Goal: Information Seeking & Learning: Learn about a topic

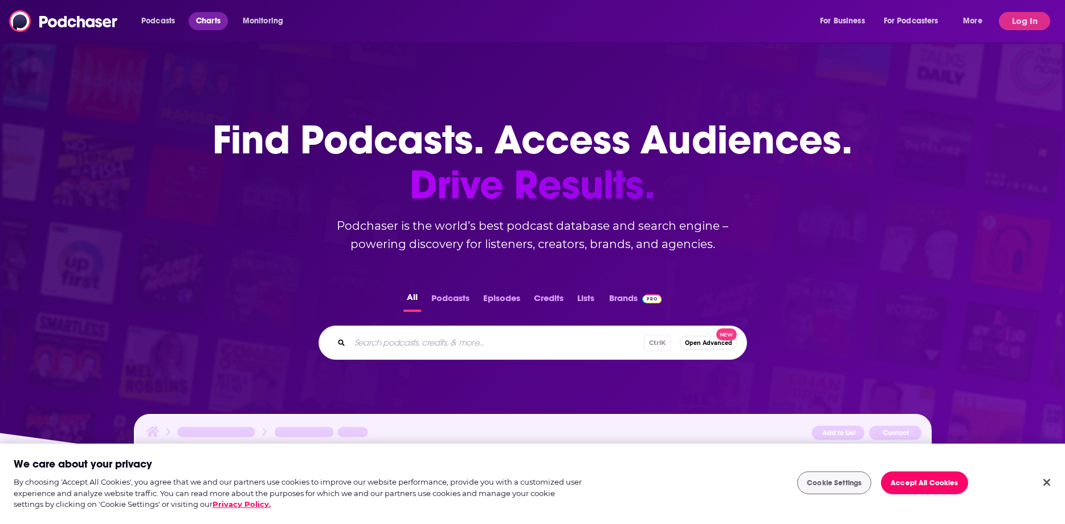
click at [207, 18] on span "Charts" at bounding box center [208, 21] width 24 height 16
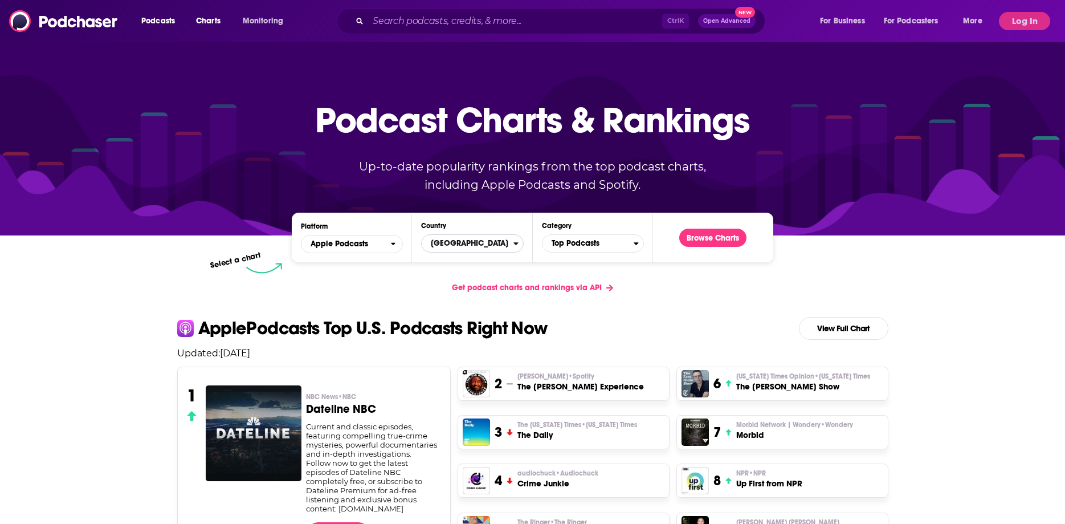
click at [494, 239] on span "[GEOGRAPHIC_DATA]" at bounding box center [467, 243] width 91 height 19
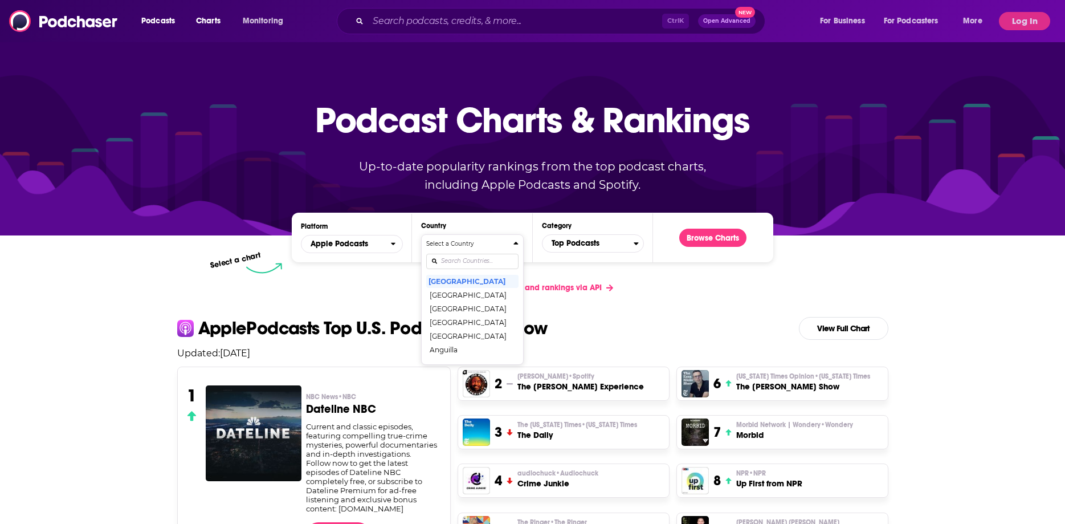
click at [467, 251] on div "Countries" at bounding box center [472, 261] width 92 height 26
click at [460, 261] on input "Countries" at bounding box center [472, 261] width 92 height 15
type input "unit"
click at [480, 309] on button "[GEOGRAPHIC_DATA]" at bounding box center [472, 308] width 92 height 14
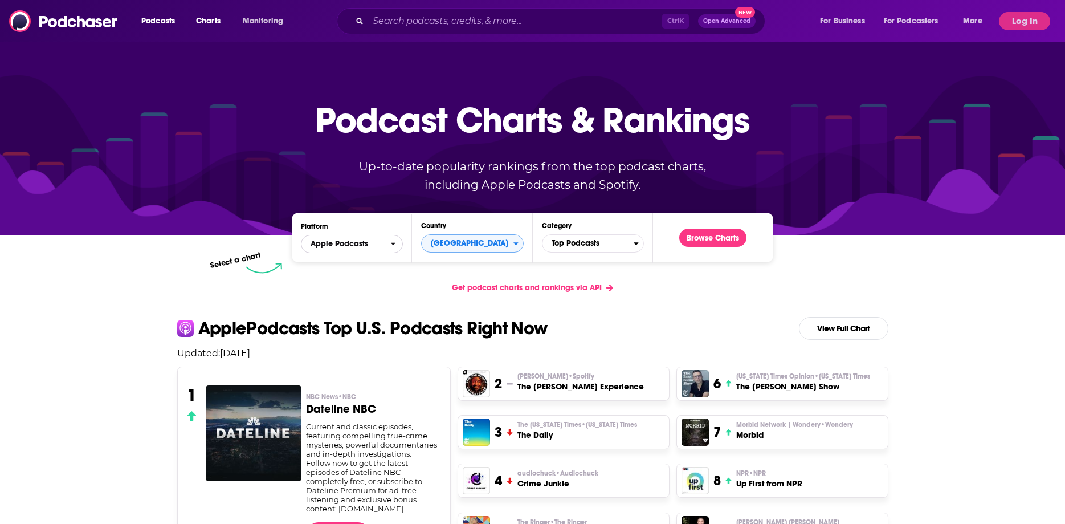
click at [392, 244] on icon "open menu" at bounding box center [393, 244] width 5 height 3
click at [385, 283] on div "Spotify" at bounding box center [351, 279] width 93 height 14
click at [596, 244] on span "Top Podcasts" at bounding box center [587, 243] width 91 height 19
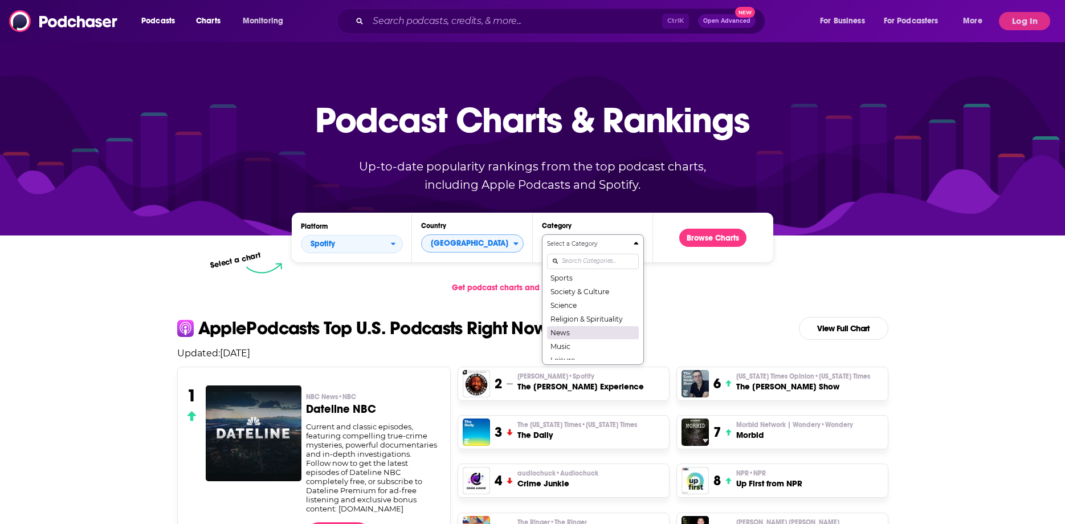
click at [591, 330] on button "News" at bounding box center [593, 332] width 92 height 14
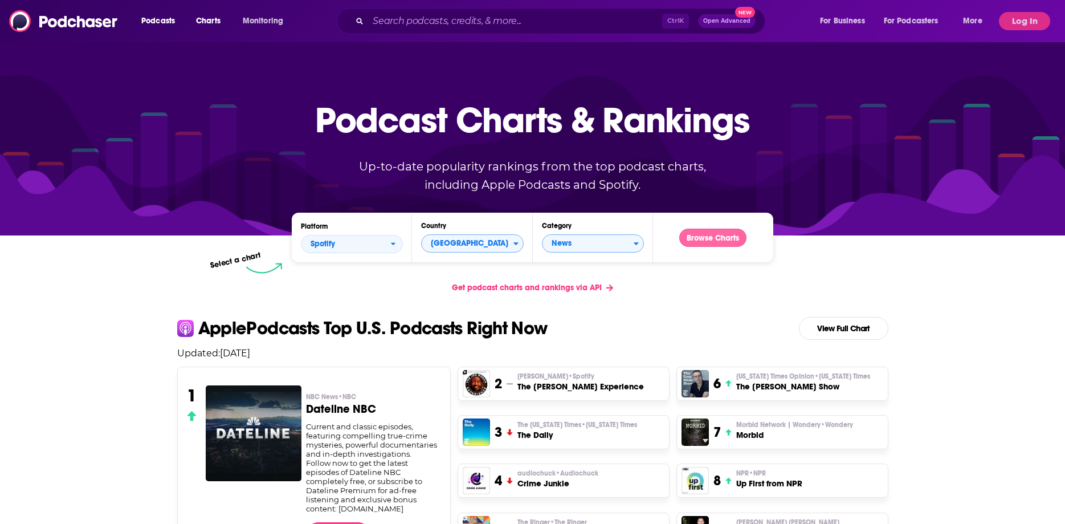
click at [705, 242] on button "Browse Charts" at bounding box center [712, 237] width 67 height 18
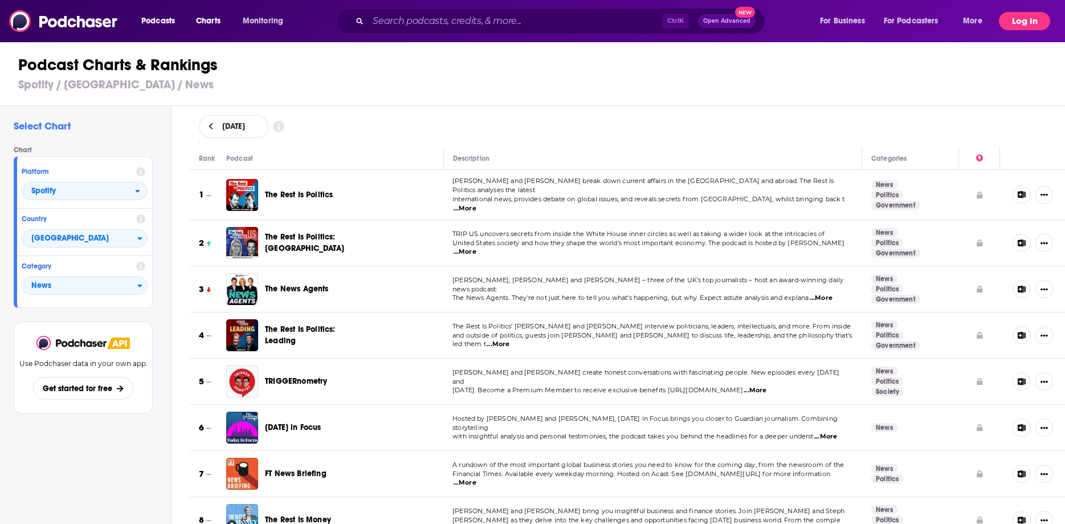
click at [1036, 20] on button "Log In" at bounding box center [1024, 21] width 51 height 18
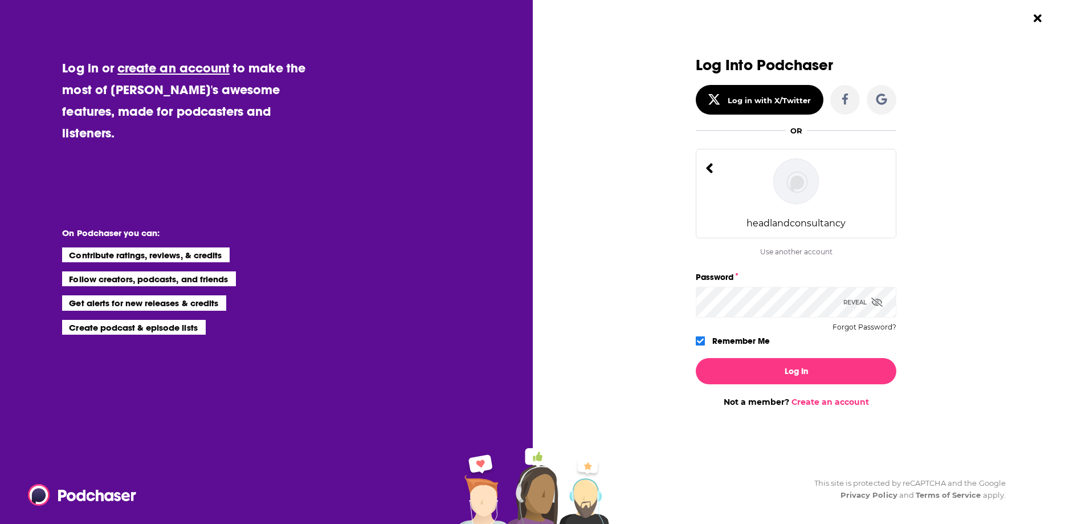
click at [762, 181] on div "headlandconsultancy" at bounding box center [796, 193] width 201 height 89
click at [756, 165] on div "headlandconsultancy" at bounding box center [796, 193] width 201 height 89
click at [768, 220] on div "headlandconsultancy" at bounding box center [795, 223] width 99 height 11
click at [742, 363] on button "Log In" at bounding box center [796, 371] width 201 height 26
